Goal: Task Accomplishment & Management: Complete application form

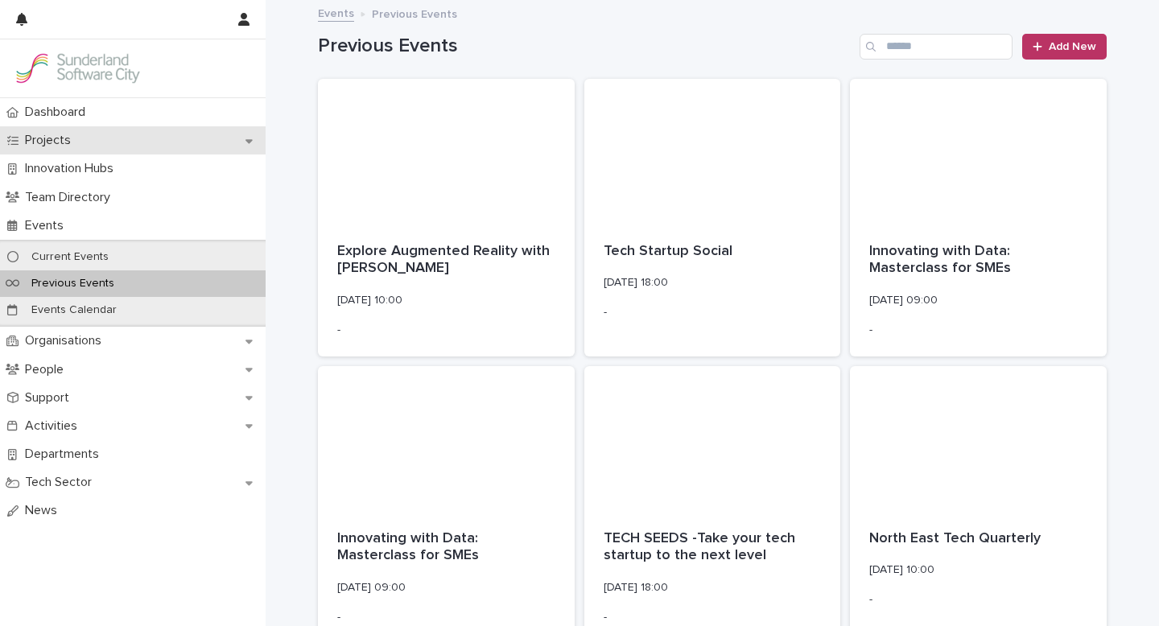
click at [56, 136] on p "Projects" at bounding box center [51, 140] width 65 height 15
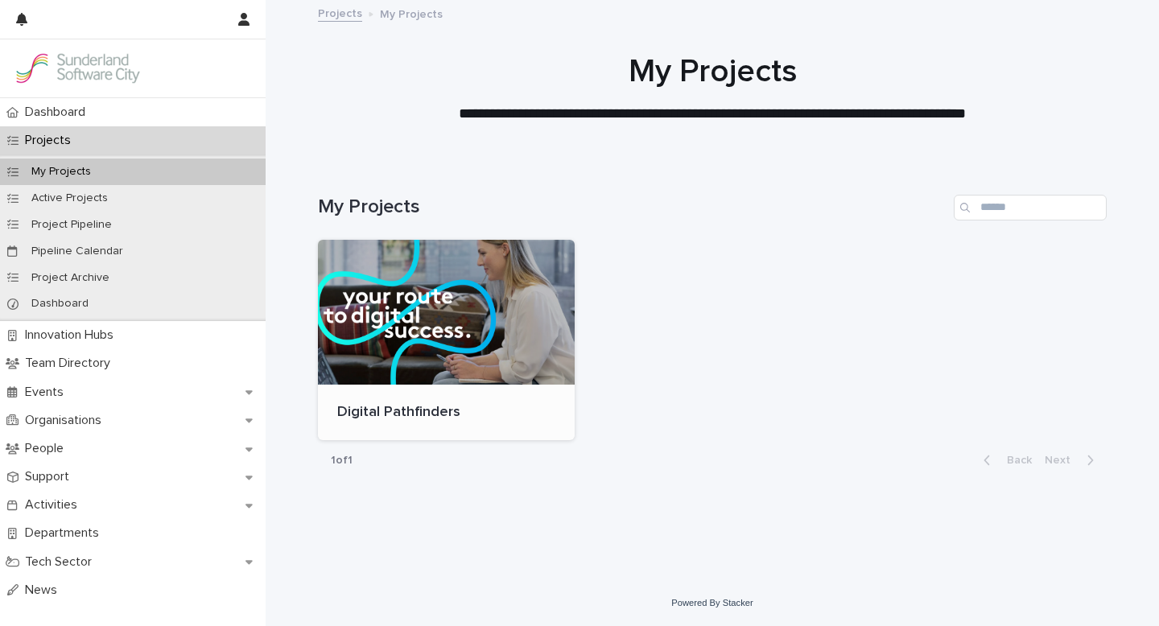
click at [368, 294] on div at bounding box center [446, 312] width 257 height 145
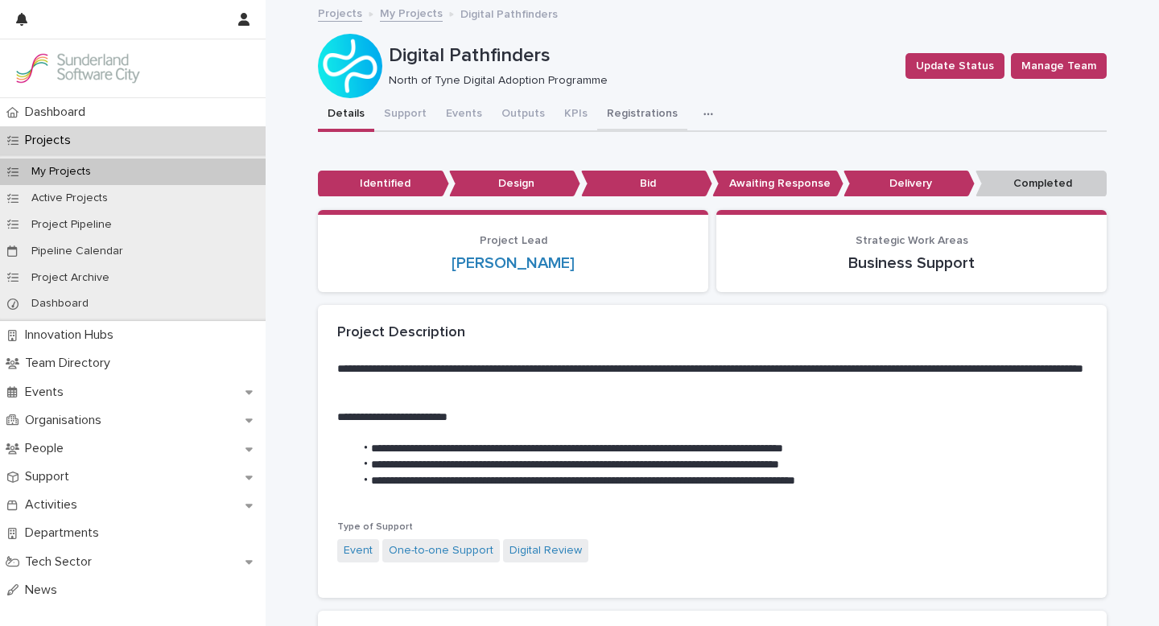
click at [622, 114] on button "Registrations" at bounding box center [642, 115] width 90 height 34
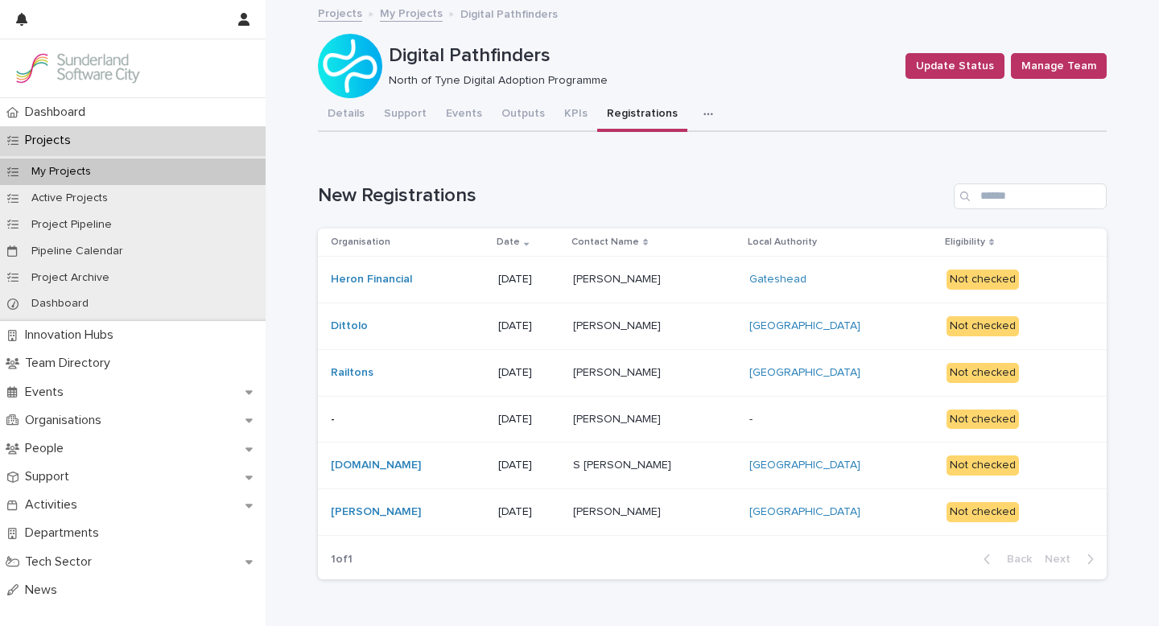
click at [696, 320] on p at bounding box center [655, 327] width 164 height 14
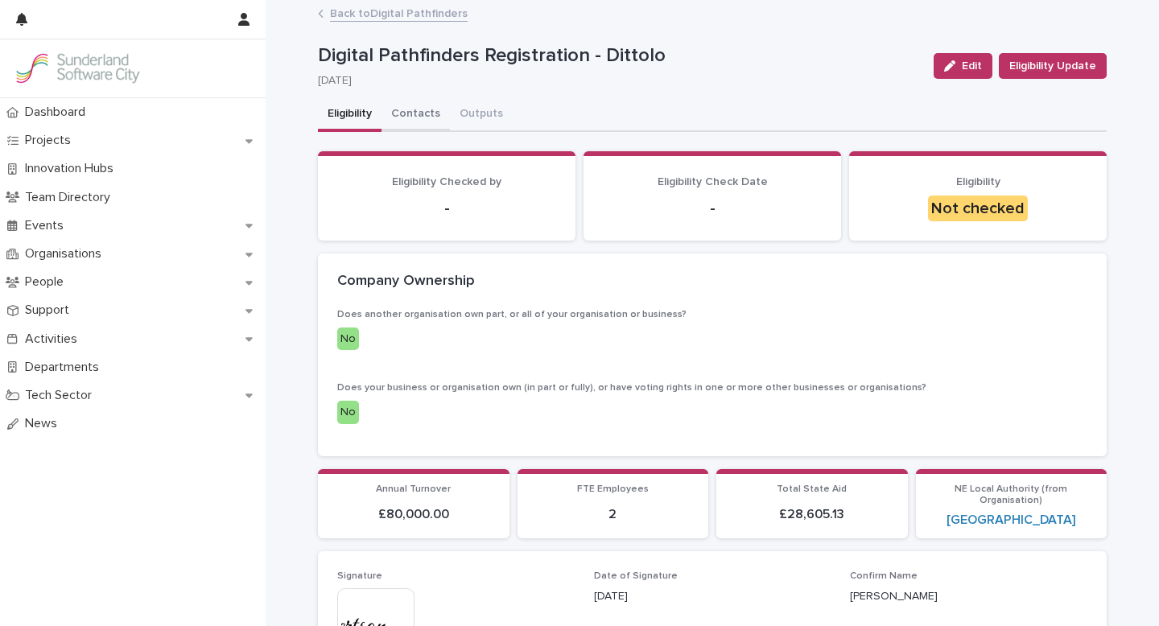
click at [420, 112] on button "Contacts" at bounding box center [416, 115] width 68 height 34
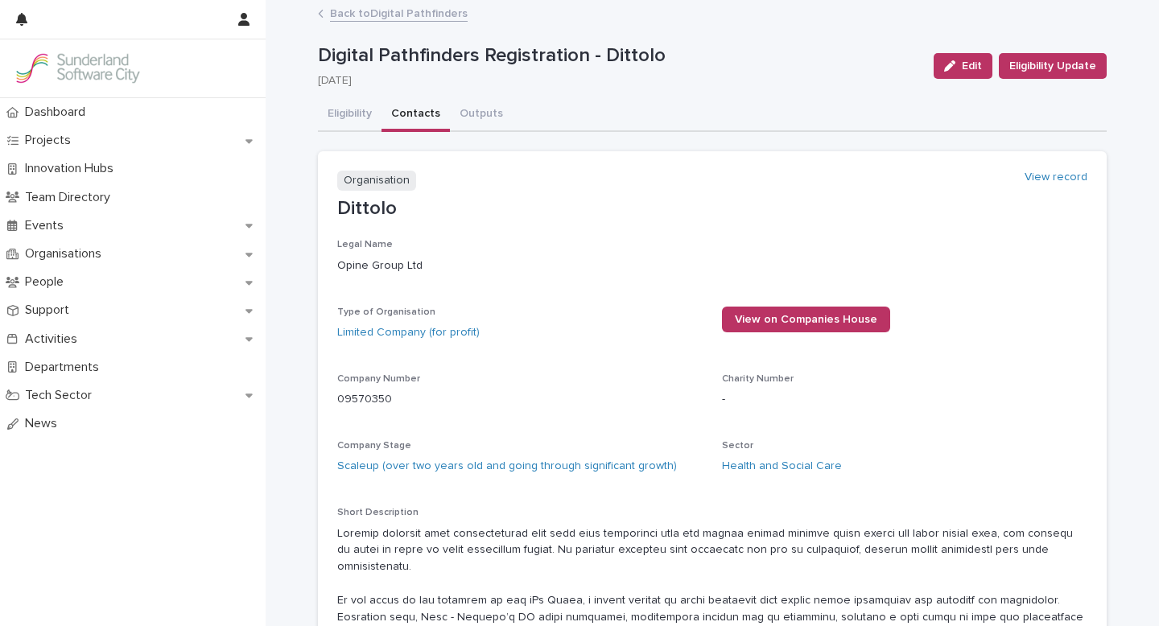
click at [394, 14] on link "Back to Digital Pathfinders" at bounding box center [399, 12] width 138 height 19
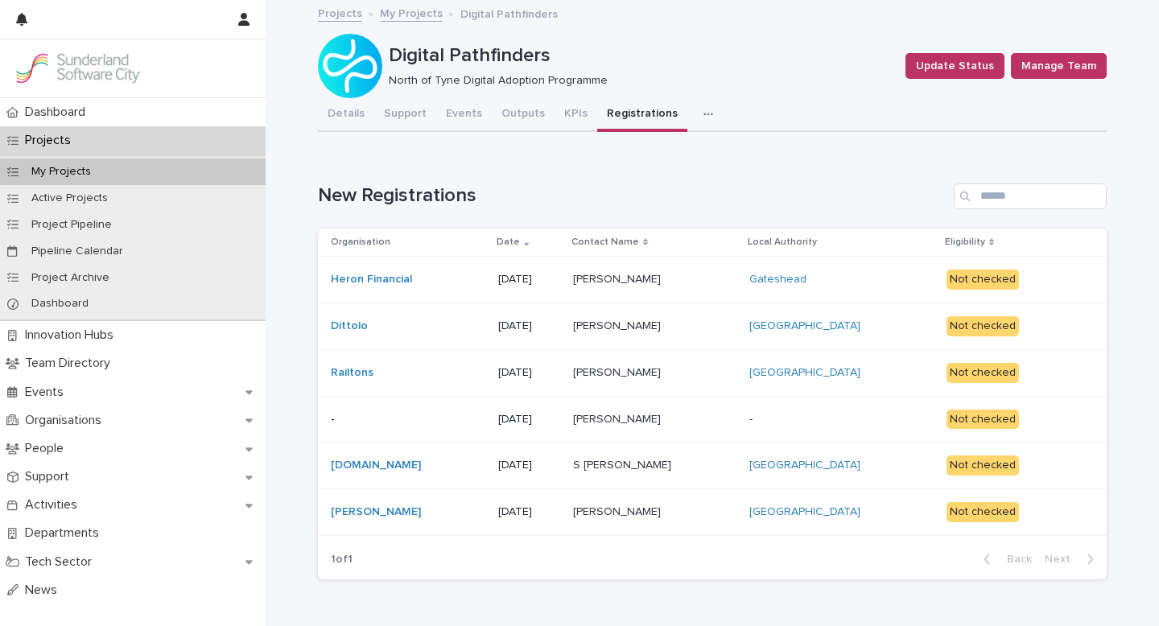
click at [698, 283] on p at bounding box center [655, 280] width 164 height 14
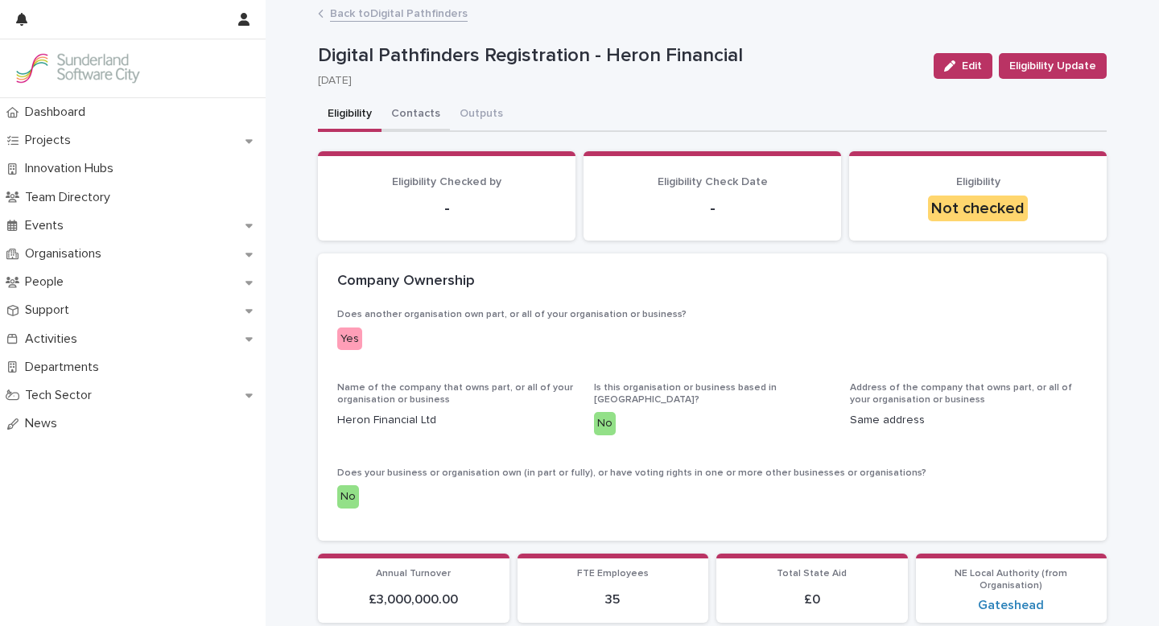
click at [419, 112] on button "Contacts" at bounding box center [416, 115] width 68 height 34
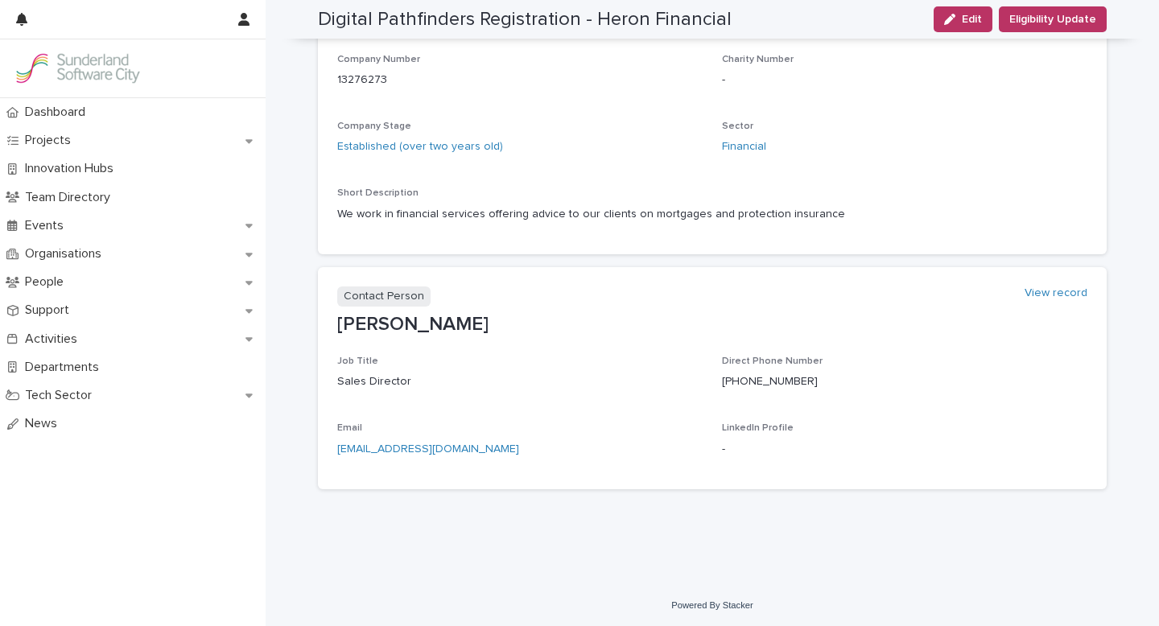
scroll to position [322, 0]
drag, startPoint x: 499, startPoint y: 447, endPoint x: 335, endPoint y: 447, distance: 164.2
click at [337, 447] on p "[EMAIL_ADDRESS][DOMAIN_NAME]" at bounding box center [519, 447] width 365 height 17
copy link "[EMAIL_ADDRESS][DOMAIN_NAME]"
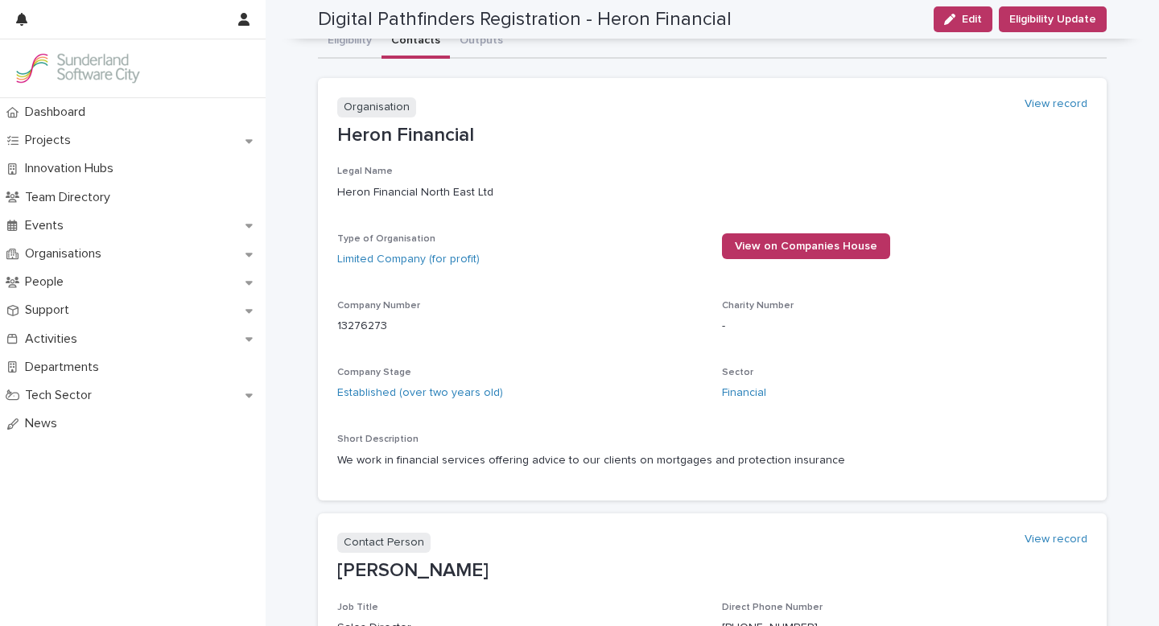
scroll to position [0, 0]
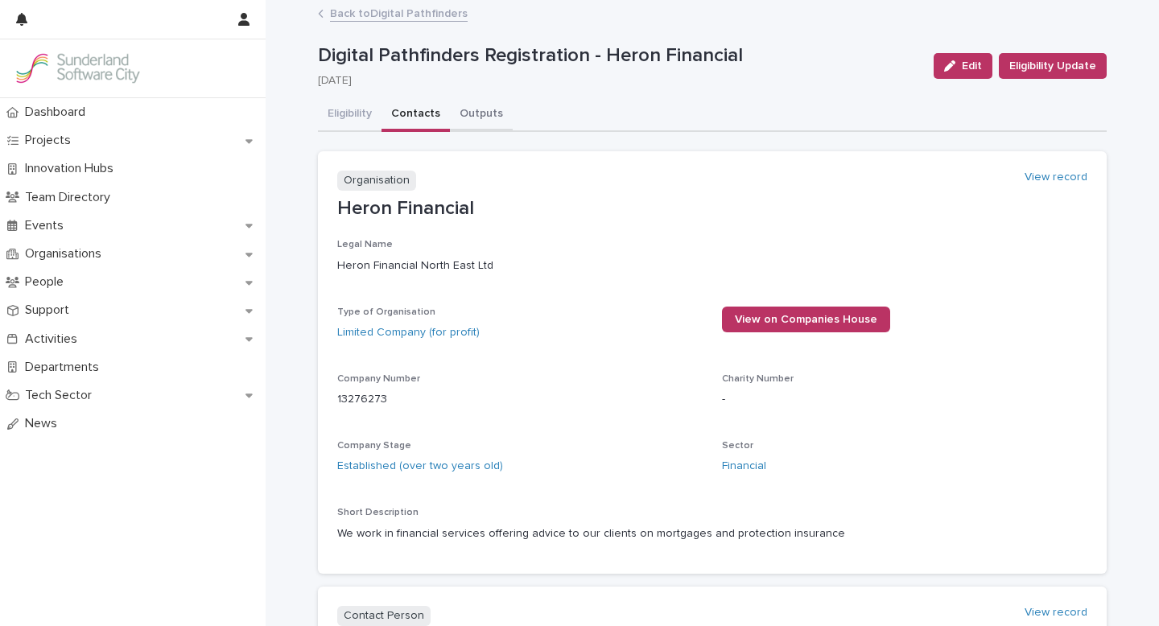
click at [480, 114] on button "Outputs" at bounding box center [481, 115] width 63 height 34
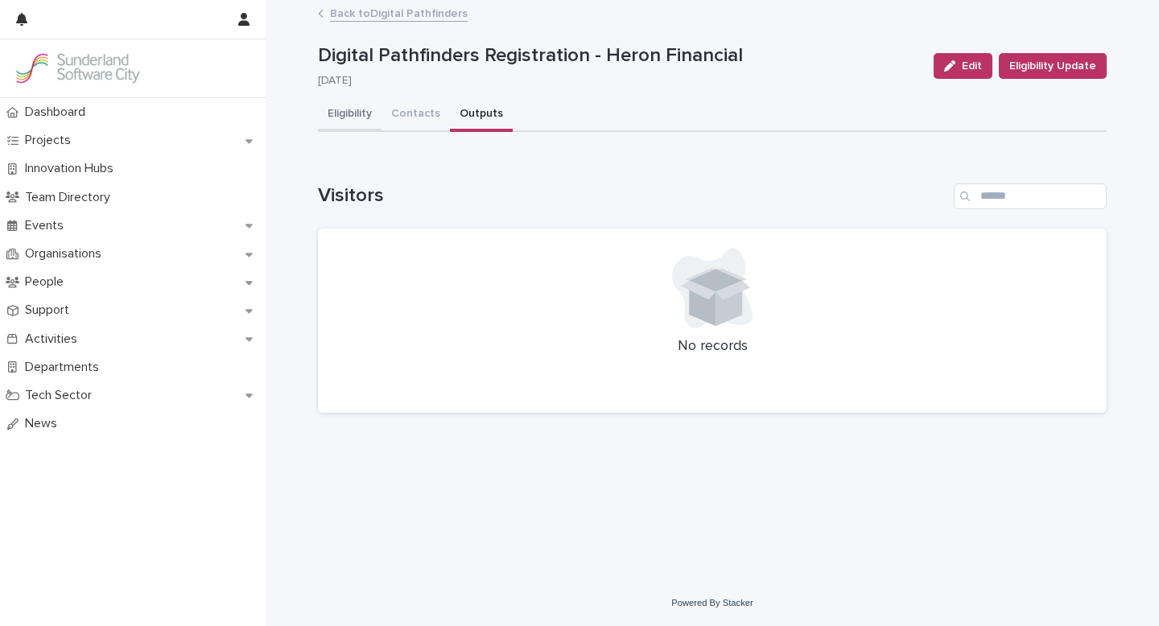
click at [352, 114] on button "Eligibility" at bounding box center [350, 115] width 64 height 34
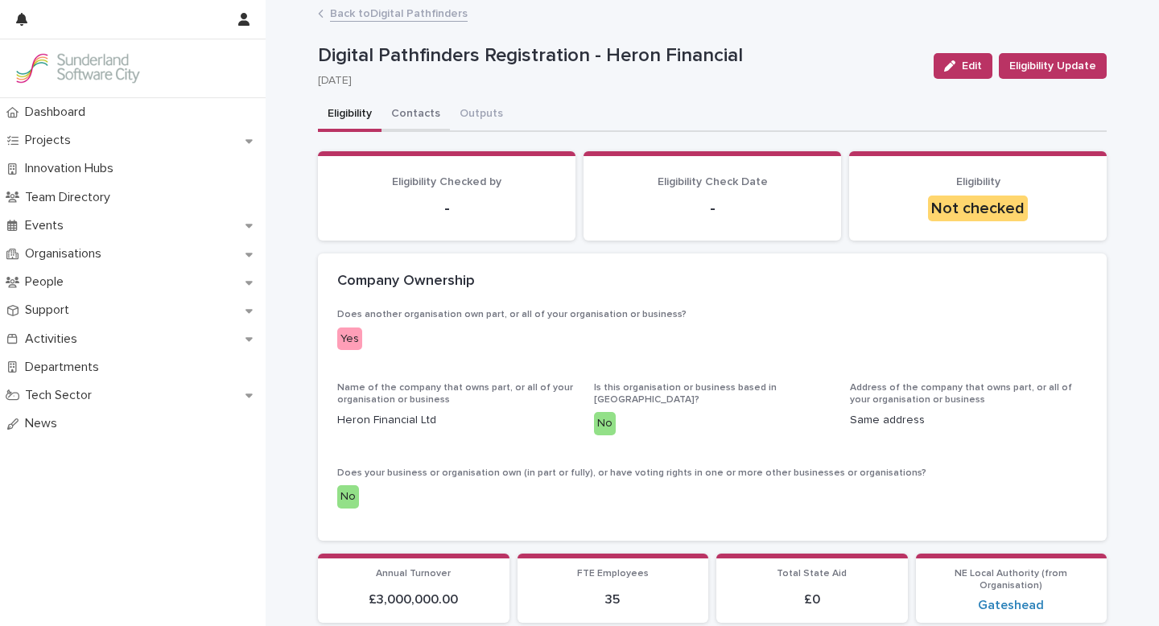
click at [416, 114] on button "Contacts" at bounding box center [416, 115] width 68 height 34
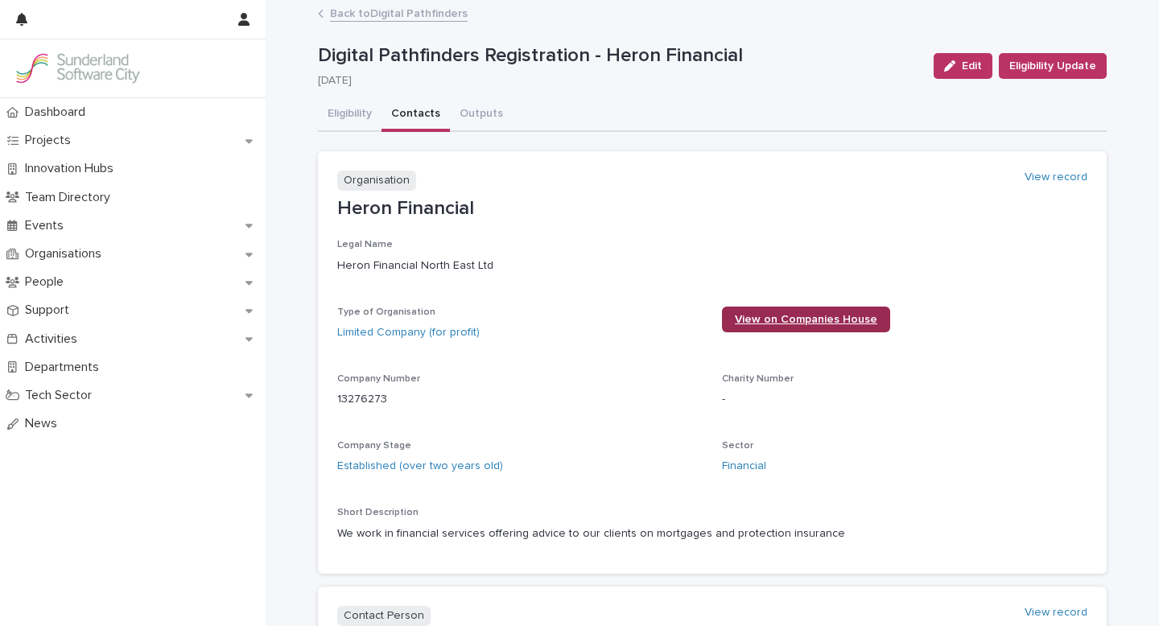
click at [774, 315] on span "View on Companies House" at bounding box center [806, 319] width 142 height 11
click at [380, 8] on link "Back to Digital Pathfinders" at bounding box center [399, 12] width 138 height 19
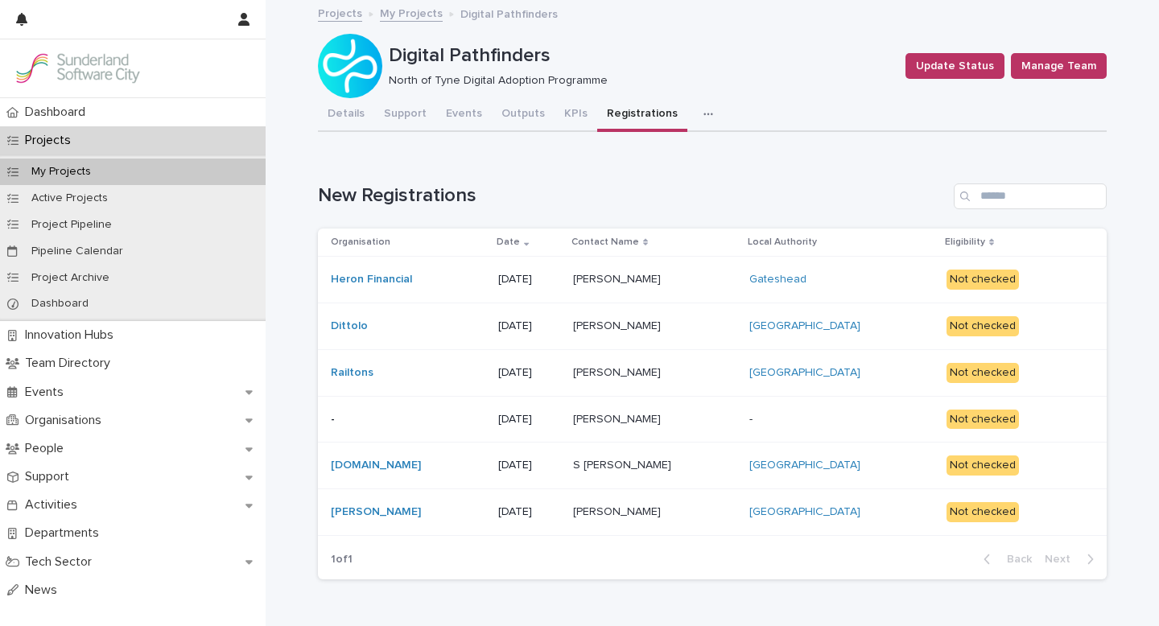
click at [857, 275] on div "Gateshead" at bounding box center [841, 280] width 184 height 14
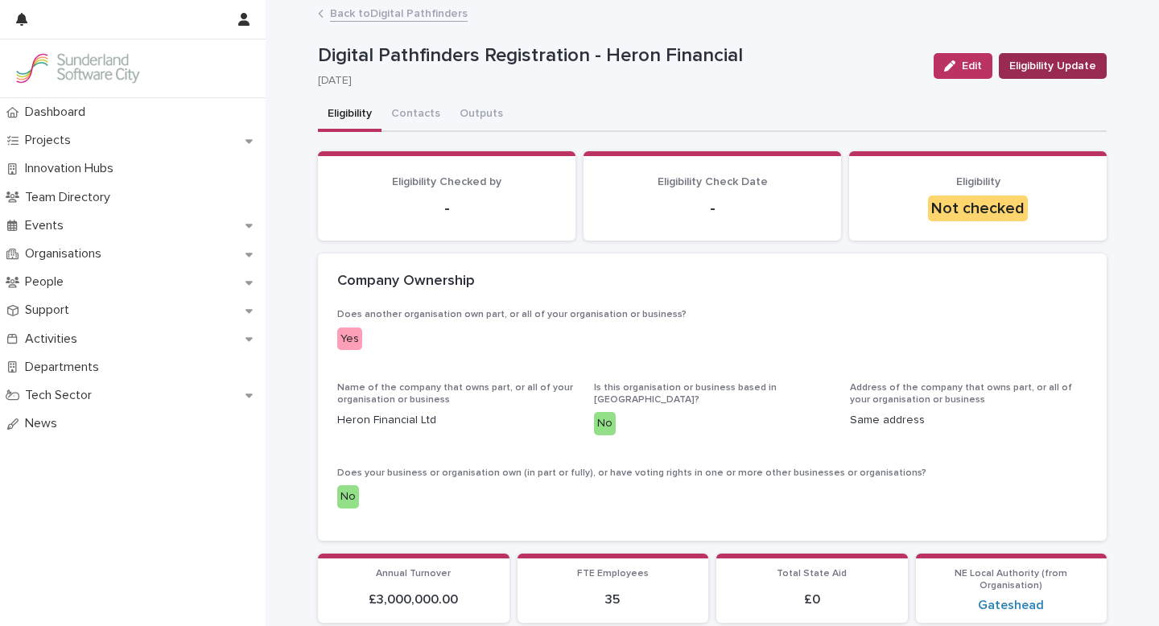
click at [1047, 65] on span "Eligibility Update" at bounding box center [1053, 66] width 87 height 16
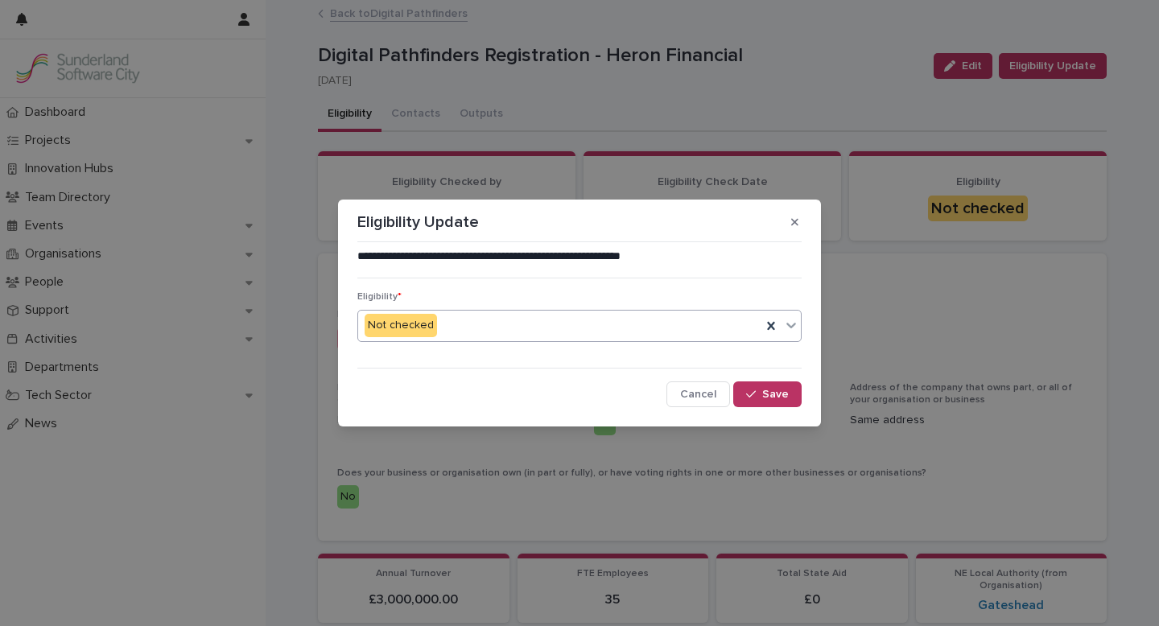
click at [789, 324] on icon at bounding box center [792, 326] width 10 height 6
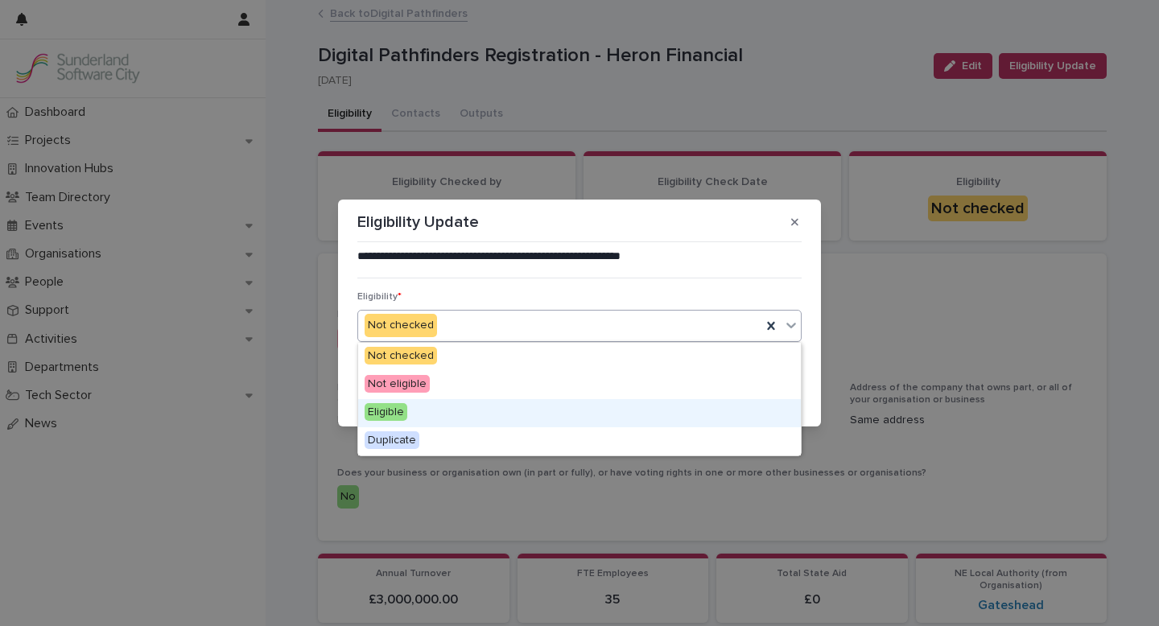
click at [503, 416] on div "Eligible" at bounding box center [579, 413] width 443 height 28
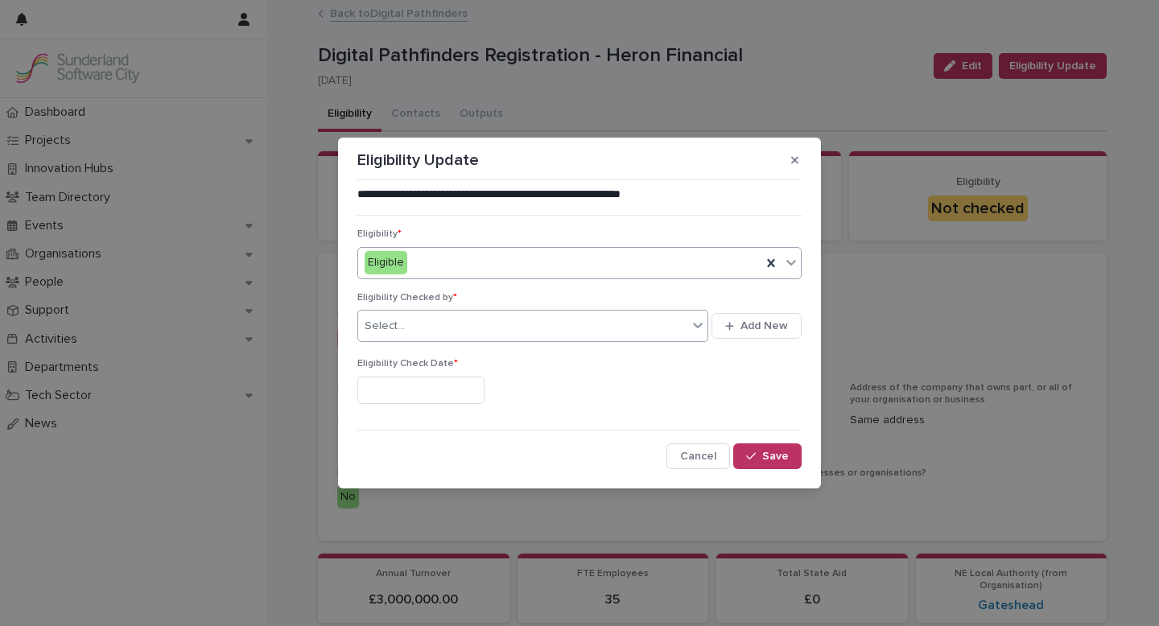
click at [576, 328] on div "Select..." at bounding box center [522, 326] width 329 height 27
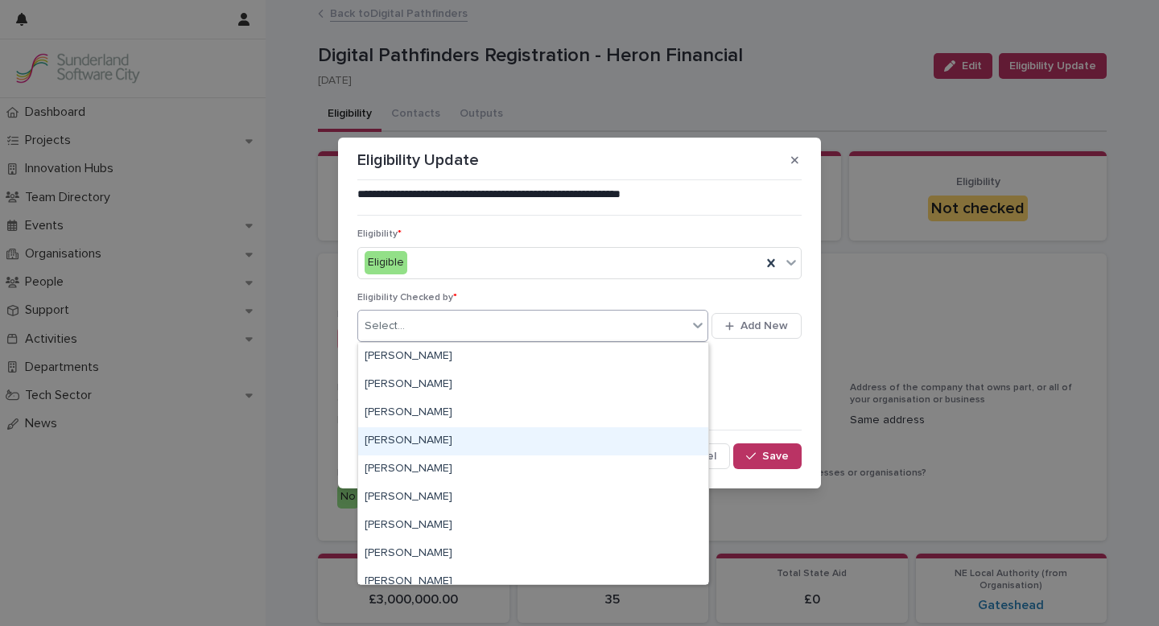
click at [440, 437] on div "[PERSON_NAME]" at bounding box center [533, 441] width 350 height 28
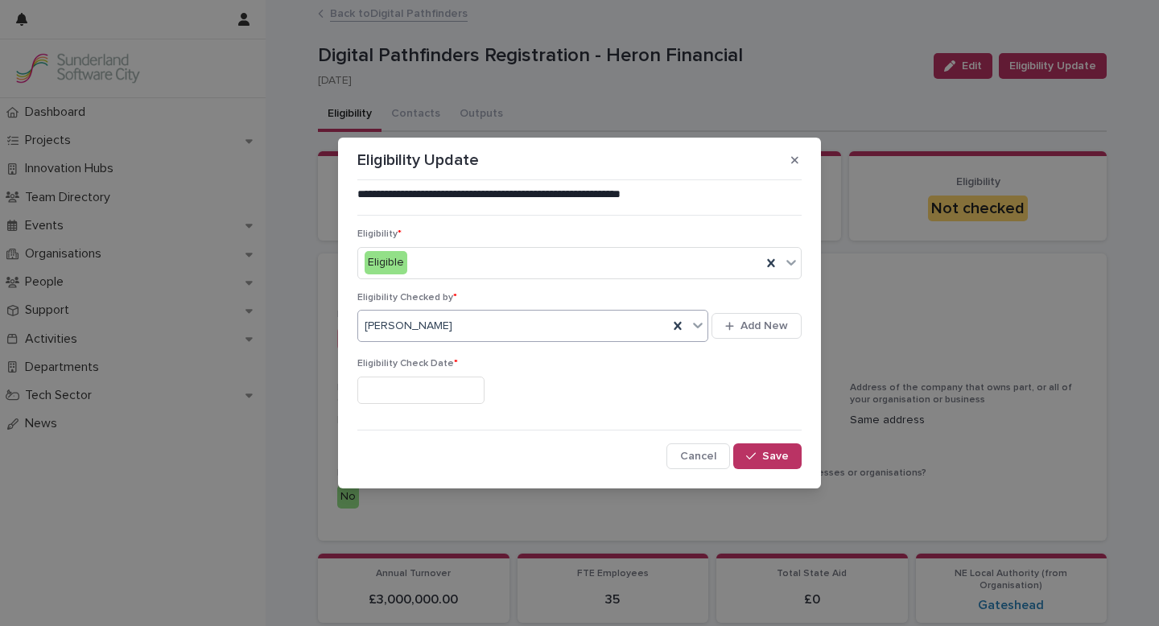
click at [430, 386] on input "text" at bounding box center [420, 391] width 127 height 28
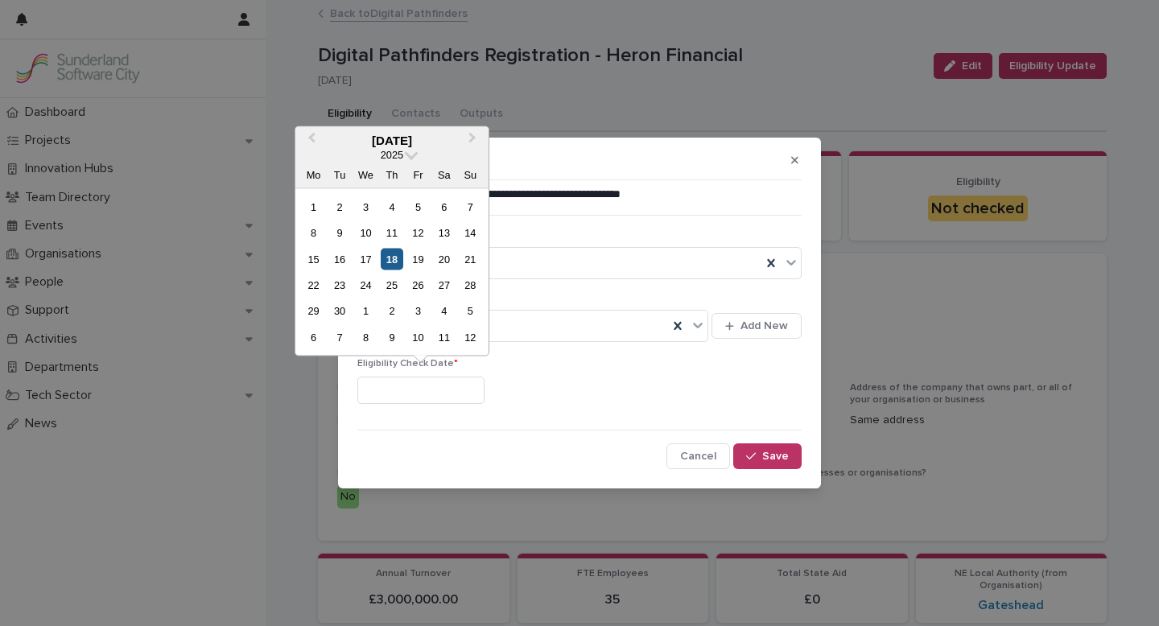
click at [393, 259] on div "18" at bounding box center [392, 259] width 22 height 22
type input "*********"
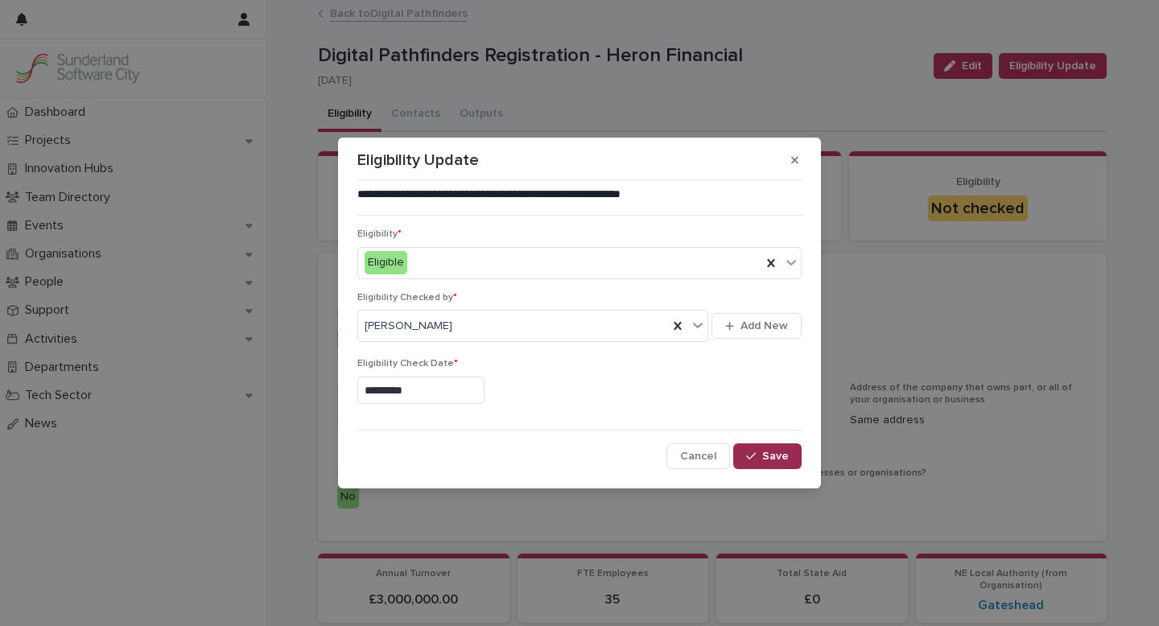
click at [766, 454] on span "Save" at bounding box center [775, 456] width 27 height 11
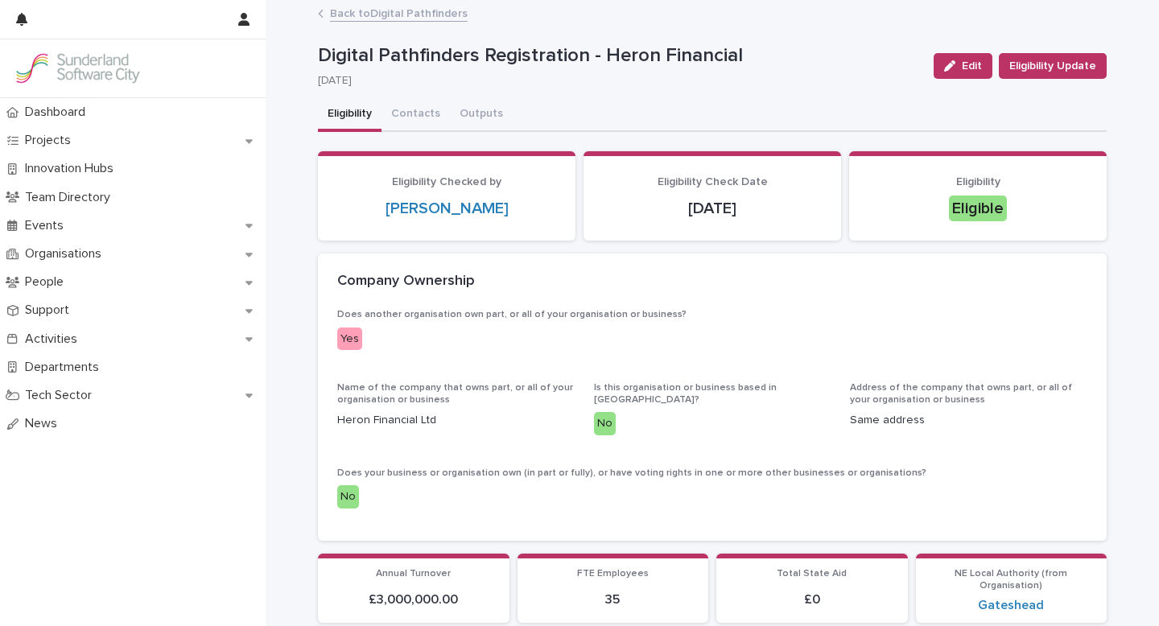
click at [419, 12] on link "Back to Digital Pathfinders" at bounding box center [399, 12] width 138 height 19
